Goal: Task Accomplishment & Management: Use online tool/utility

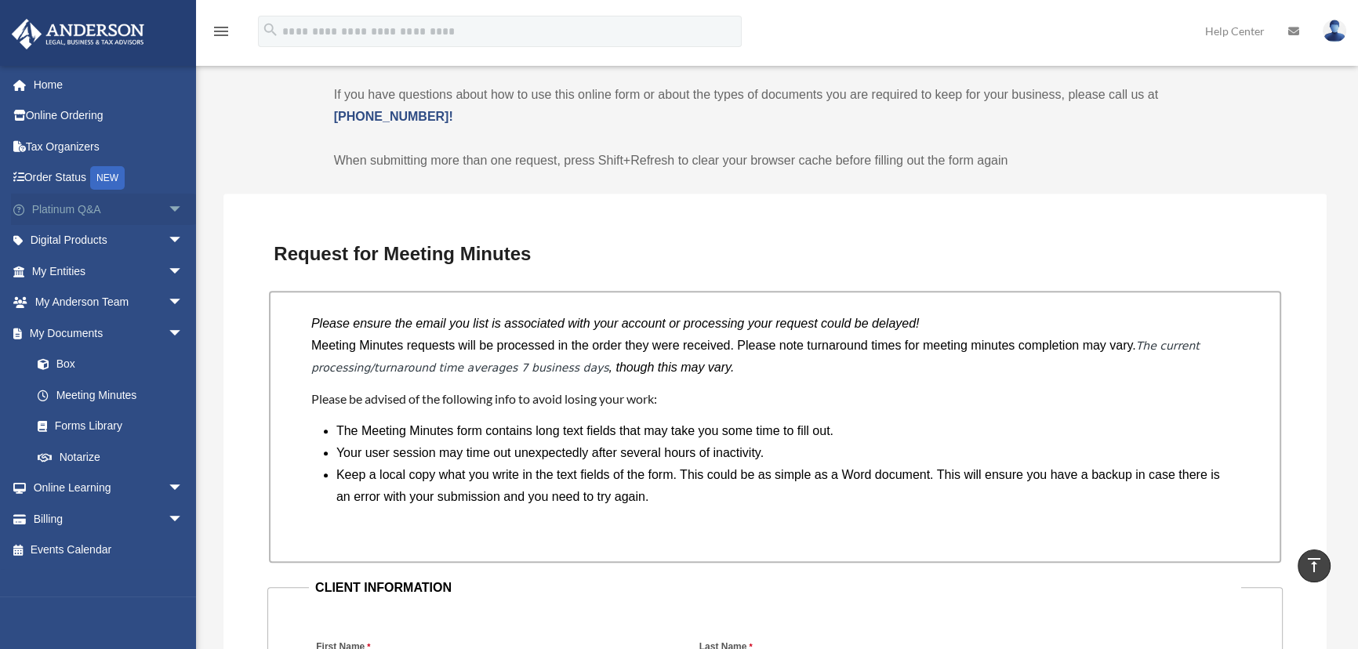
scroll to position [811, 0]
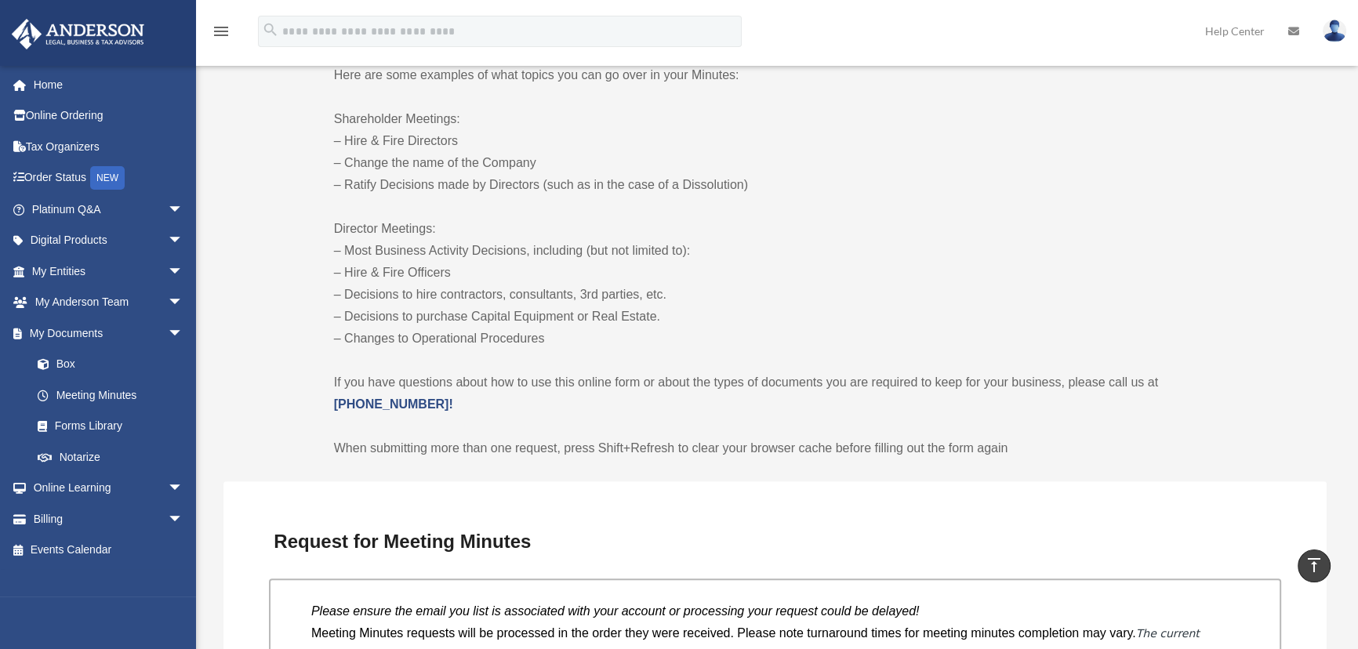
click at [89, 38] on img at bounding box center [78, 34] width 142 height 31
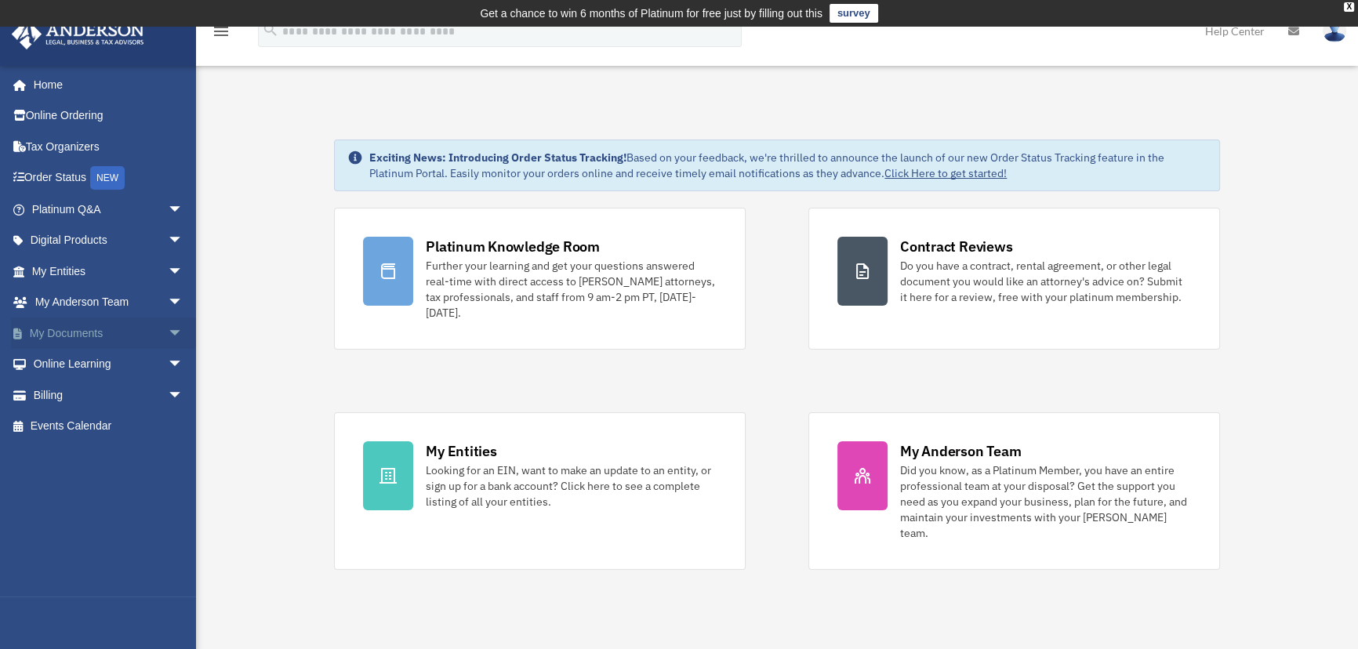
click at [168, 333] on span "arrow_drop_down" at bounding box center [183, 334] width 31 height 32
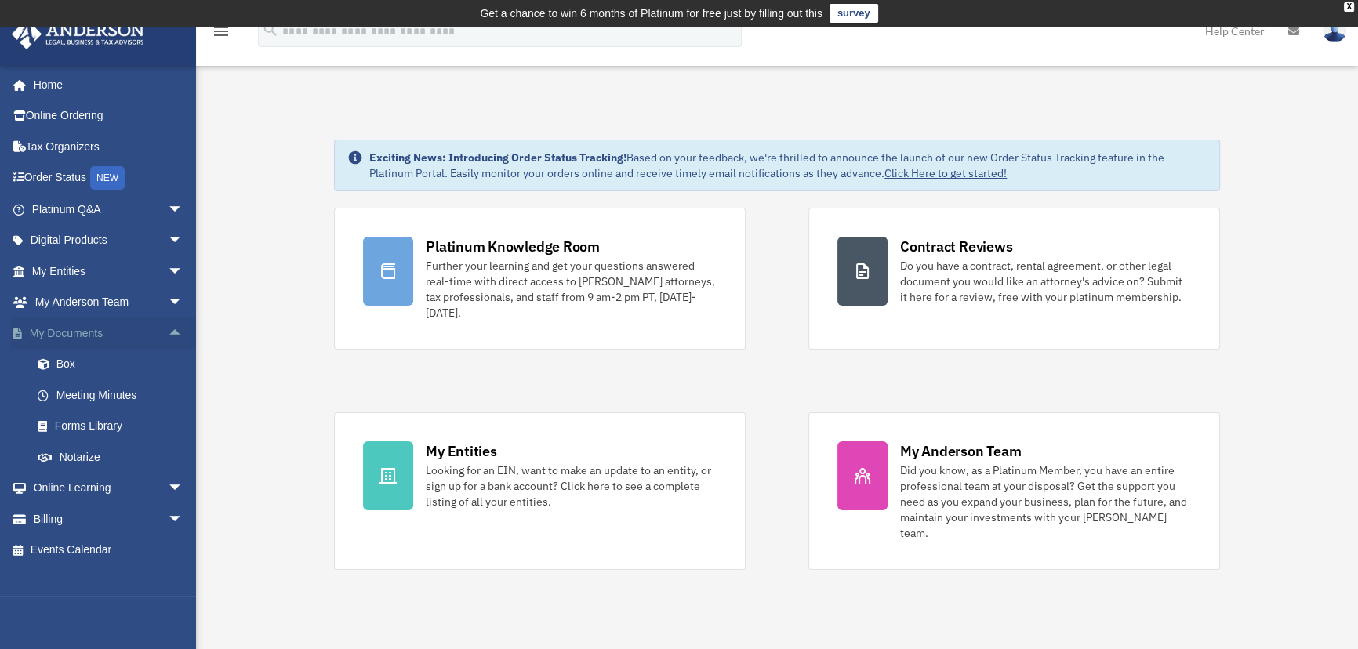
click at [168, 329] on span "arrow_drop_up" at bounding box center [183, 334] width 31 height 32
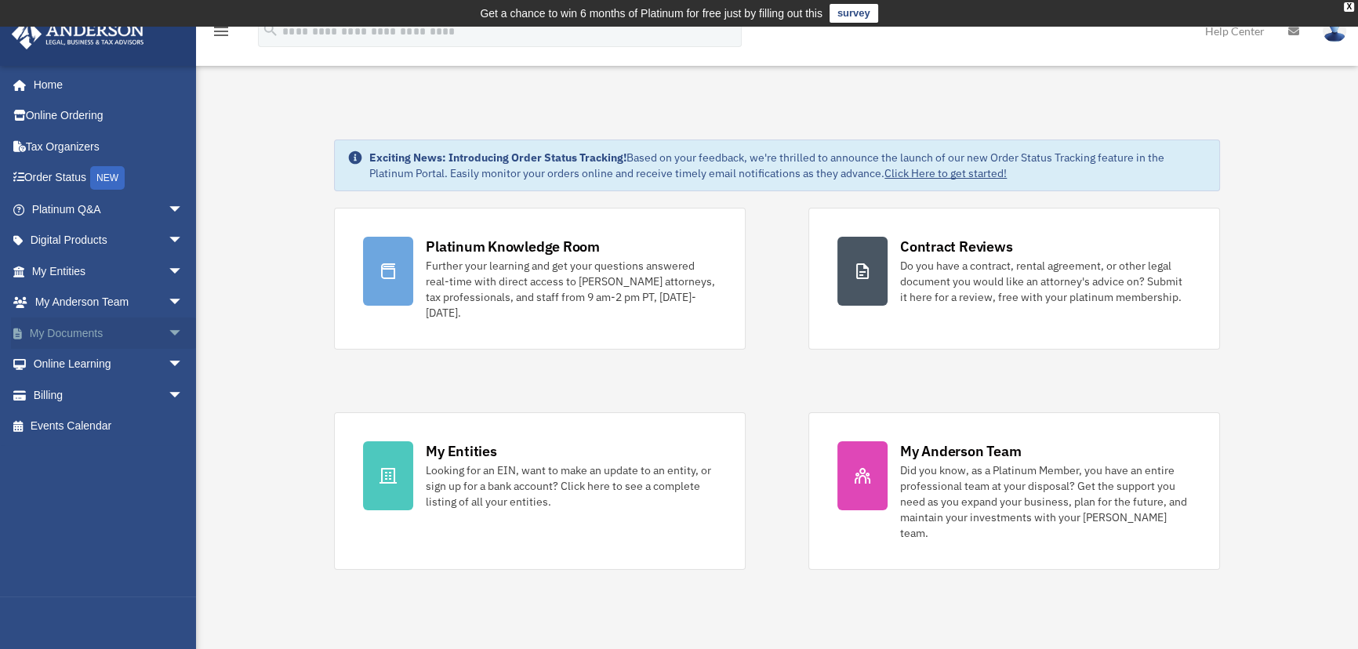
click at [168, 330] on span "arrow_drop_down" at bounding box center [183, 334] width 31 height 32
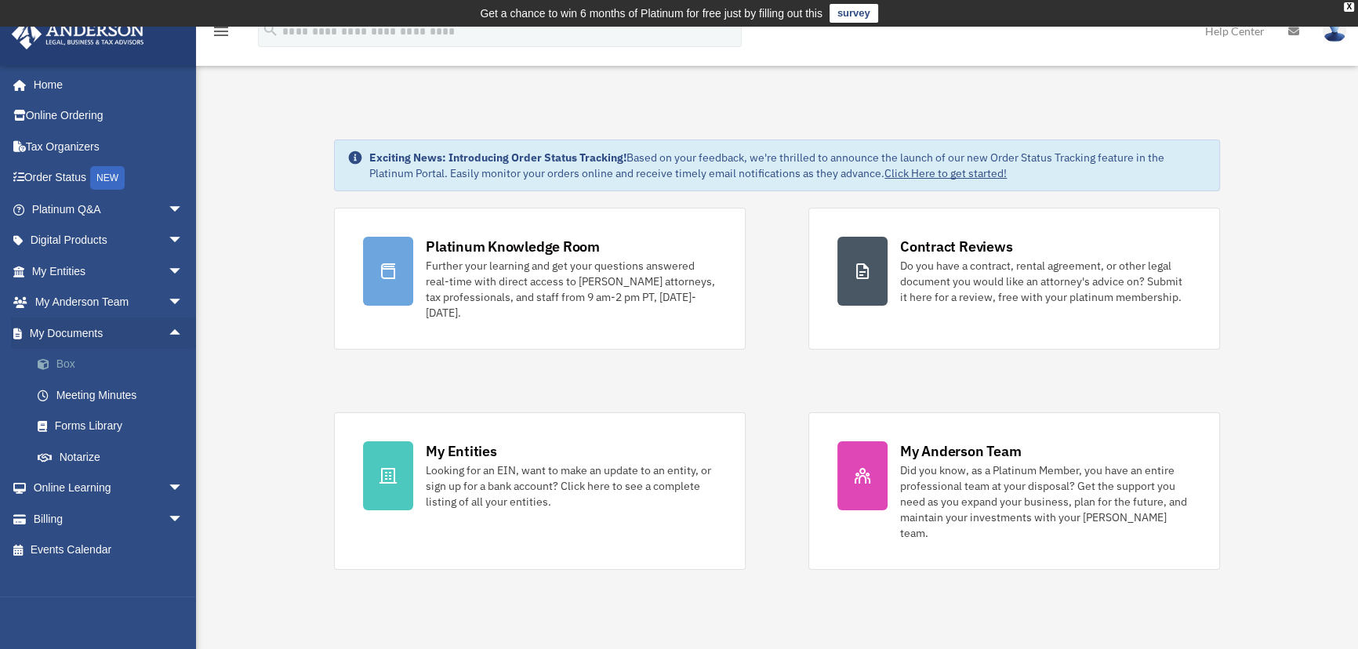
click at [68, 364] on link "Box" at bounding box center [114, 364] width 185 height 31
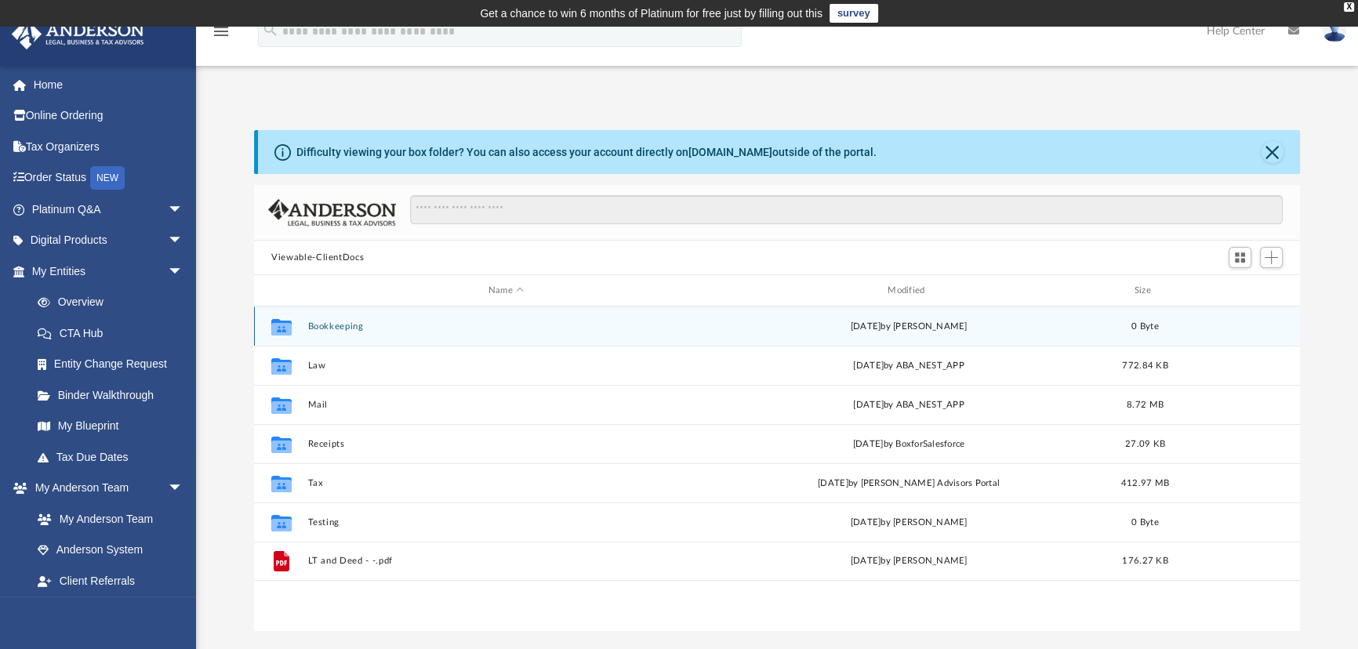
scroll to position [345, 1035]
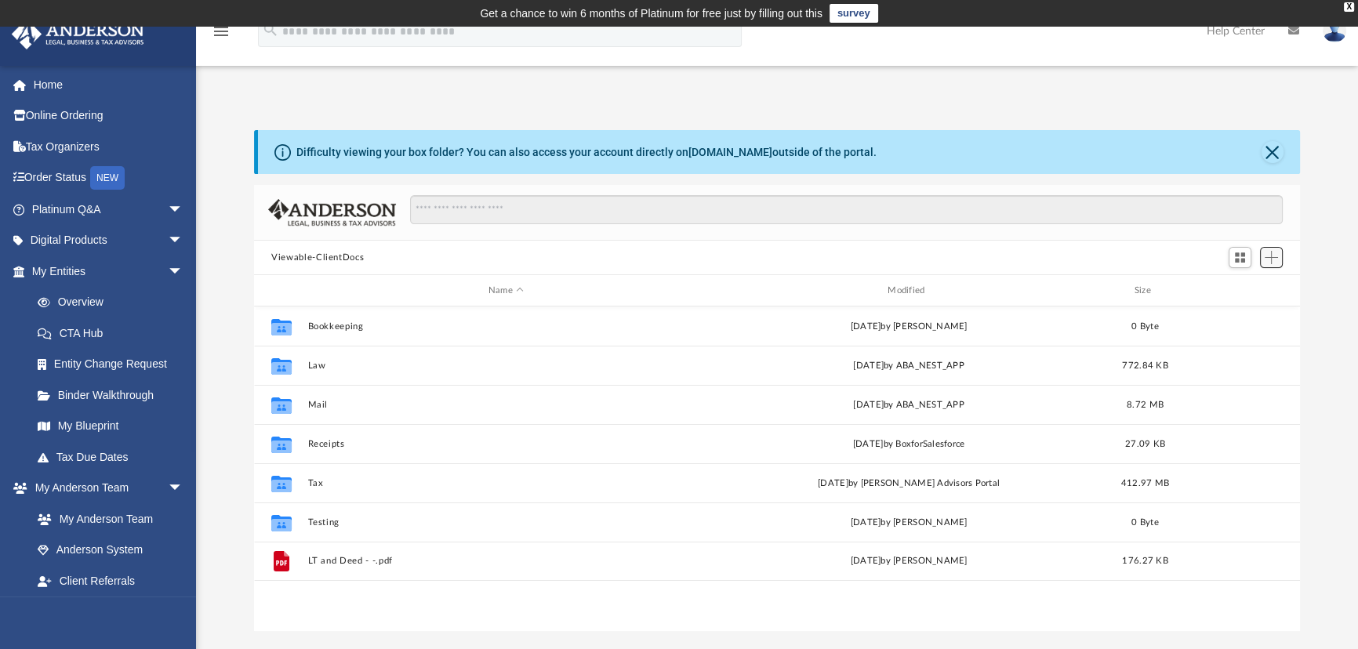
click at [1271, 253] on span "Add" at bounding box center [1271, 257] width 13 height 13
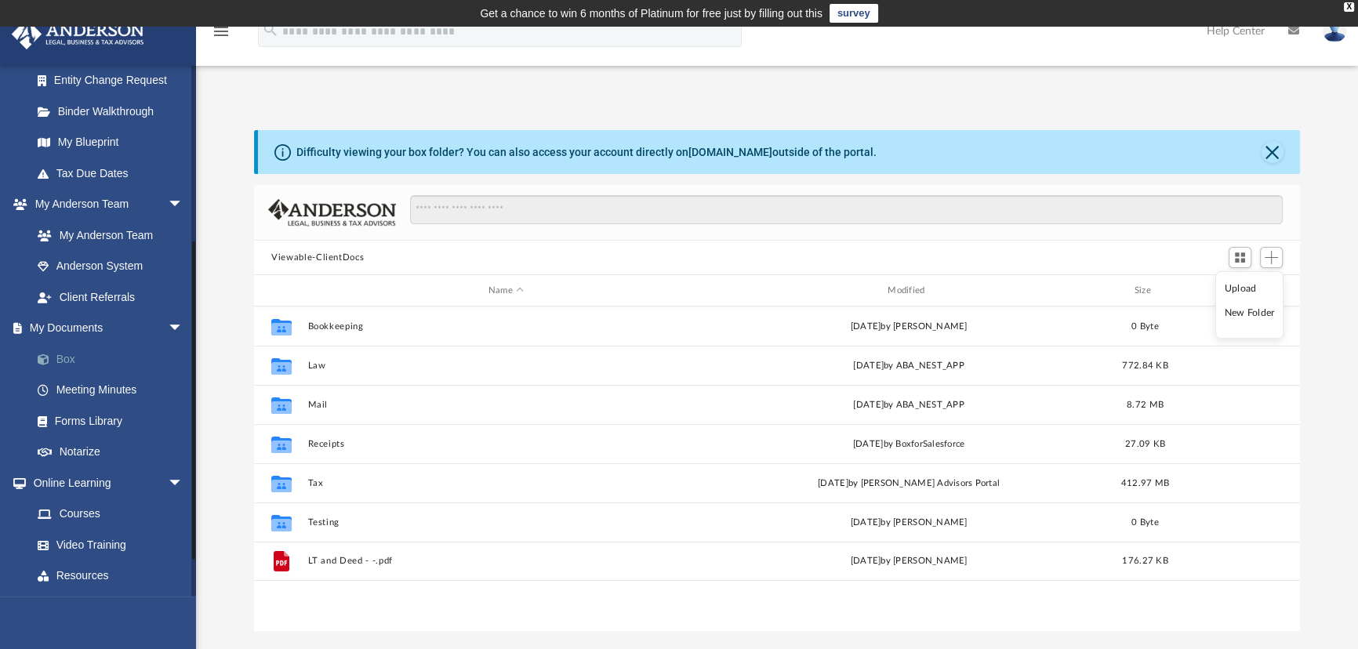
scroll to position [285, 0]
click at [1242, 286] on li "Upload" at bounding box center [1250, 289] width 50 height 16
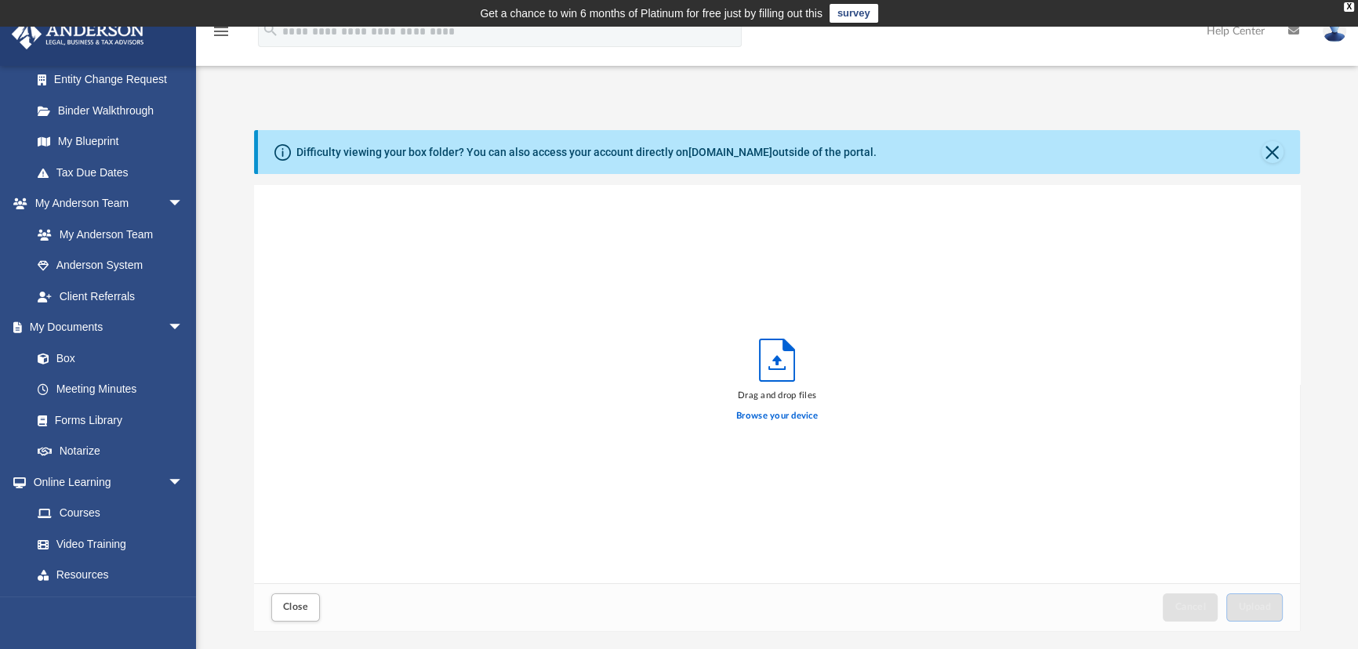
scroll to position [387, 1035]
click at [768, 416] on label "Browse your device" at bounding box center [777, 416] width 82 height 14
click at [0, 0] on input "Browse your device" at bounding box center [0, 0] width 0 height 0
